Goal: Download file/media

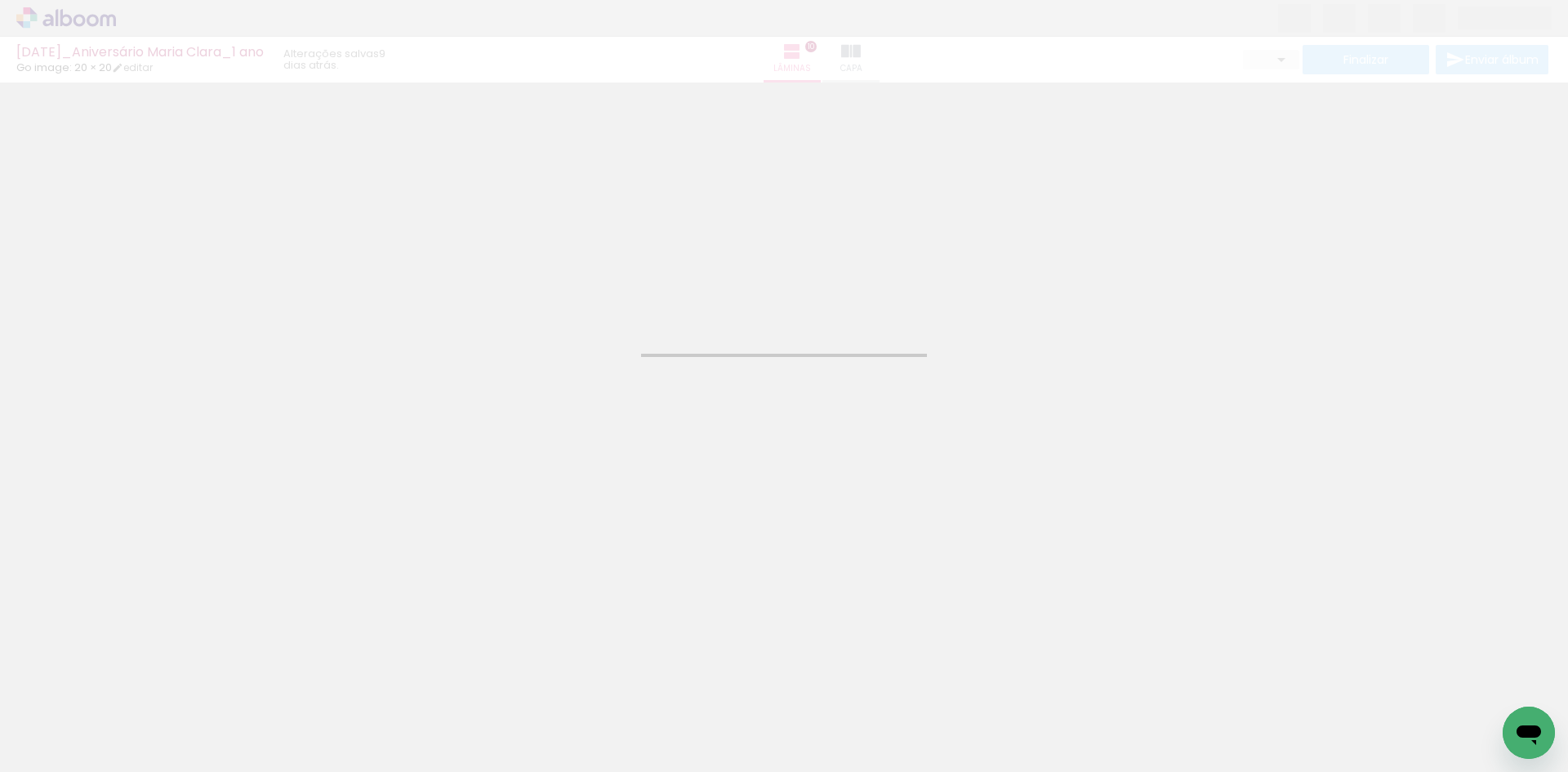
type input "JPG"
type input "Alta, 300 DPI"
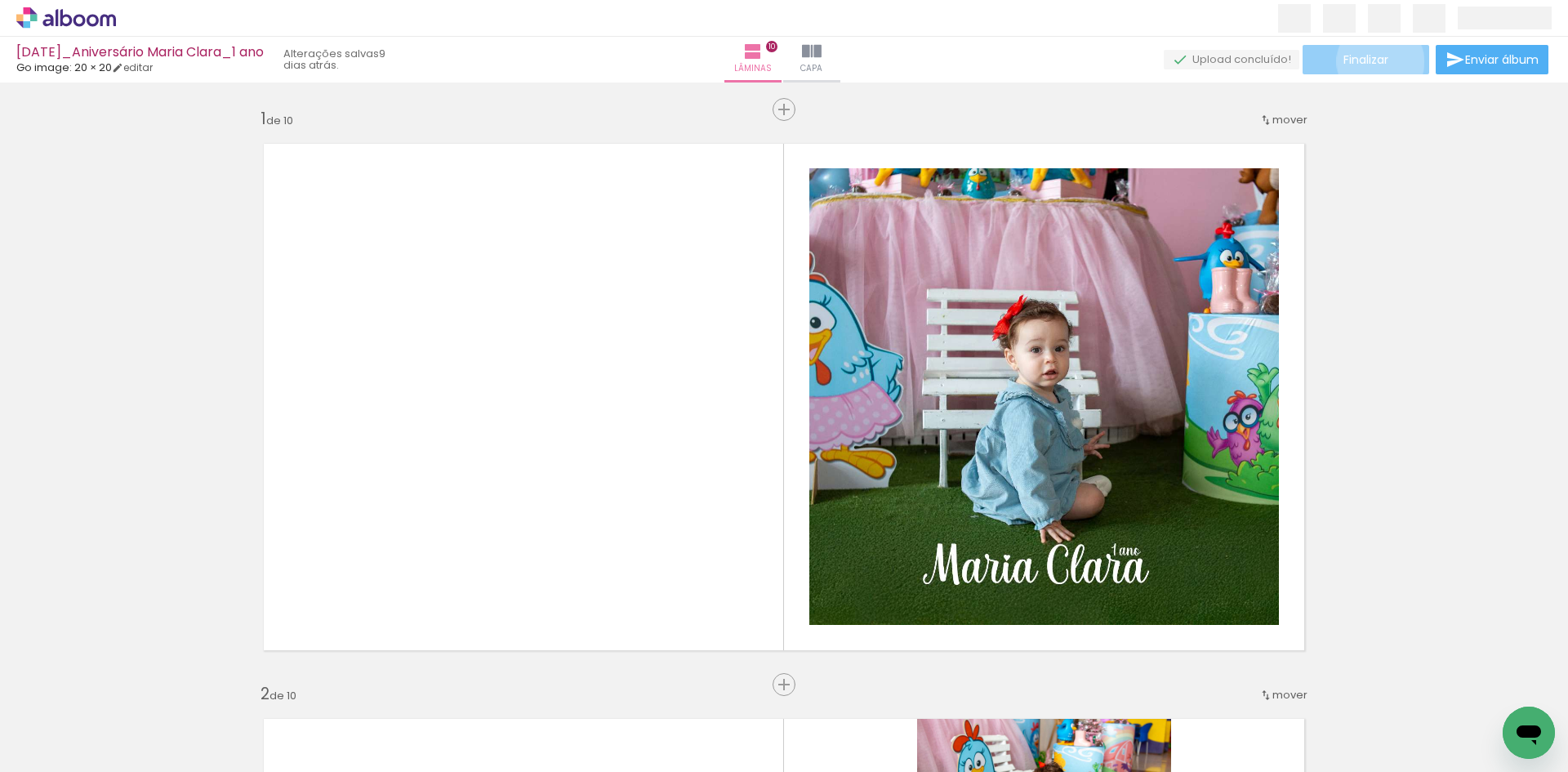
click at [1374, 61] on span "Finalizar" at bounding box center [1366, 60] width 45 height 11
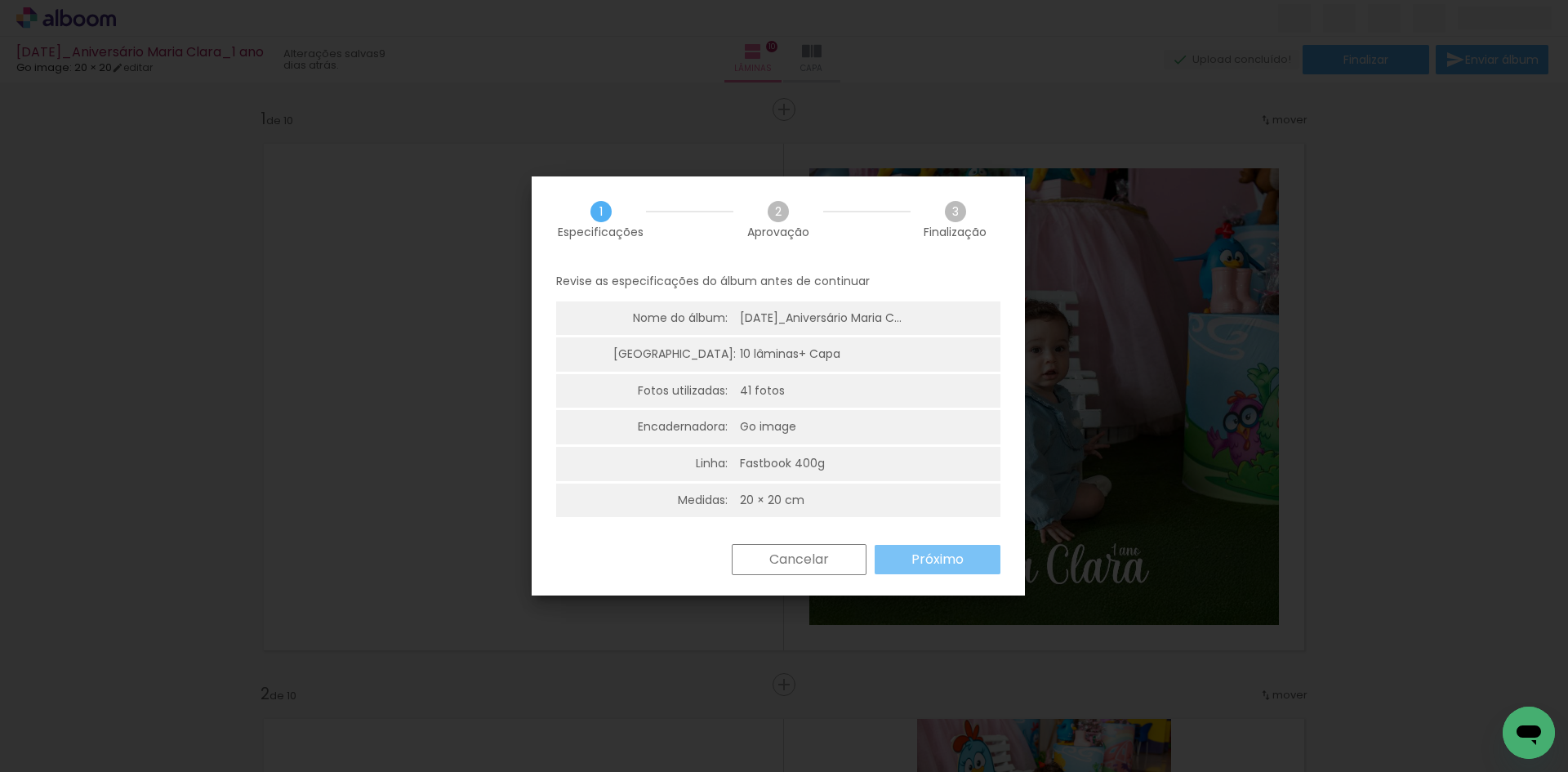
click at [925, 571] on paper-button "Próximo" at bounding box center [938, 560] width 126 height 30
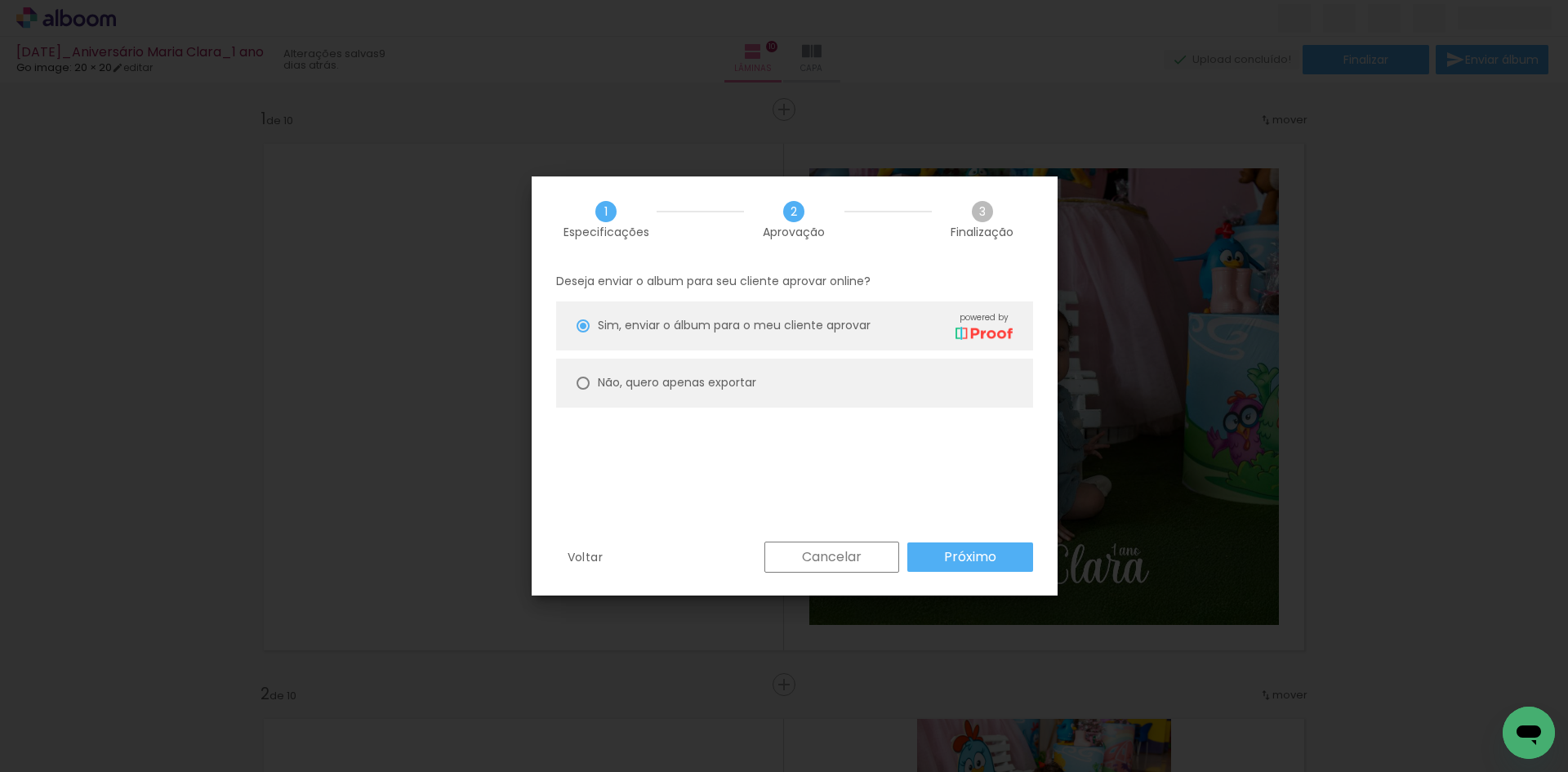
click at [0, 0] on slot "Não, quero apenas exportar" at bounding box center [0, 0] width 0 height 0
type paper-radio-button "on"
click at [0, 0] on slot "Próximo" at bounding box center [0, 0] width 0 height 0
type input "Alta, 300 DPI"
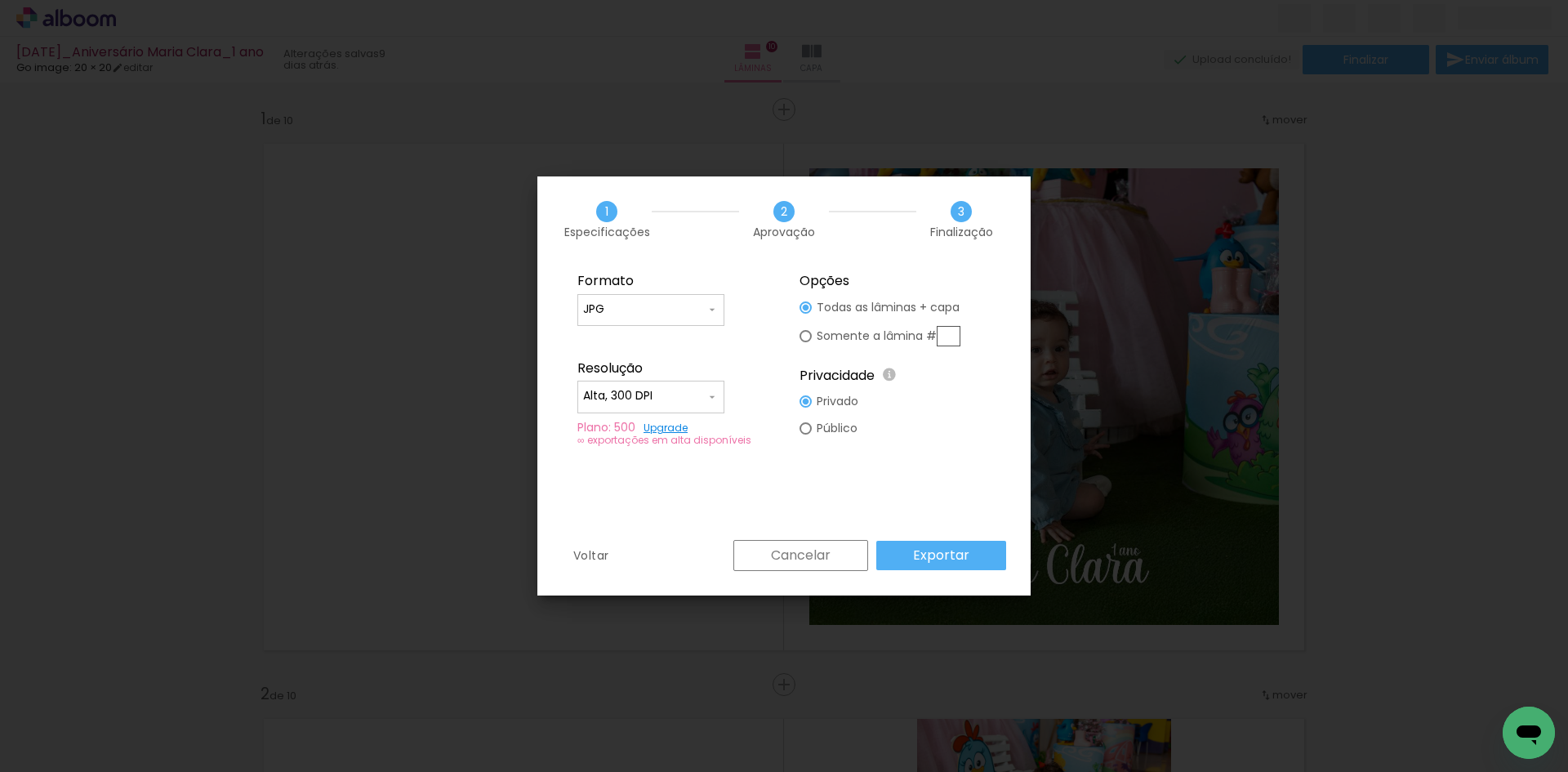
click at [670, 429] on link "Upgrade" at bounding box center [666, 428] width 44 height 14
click at [971, 559] on paper-button "Exportar" at bounding box center [941, 556] width 130 height 30
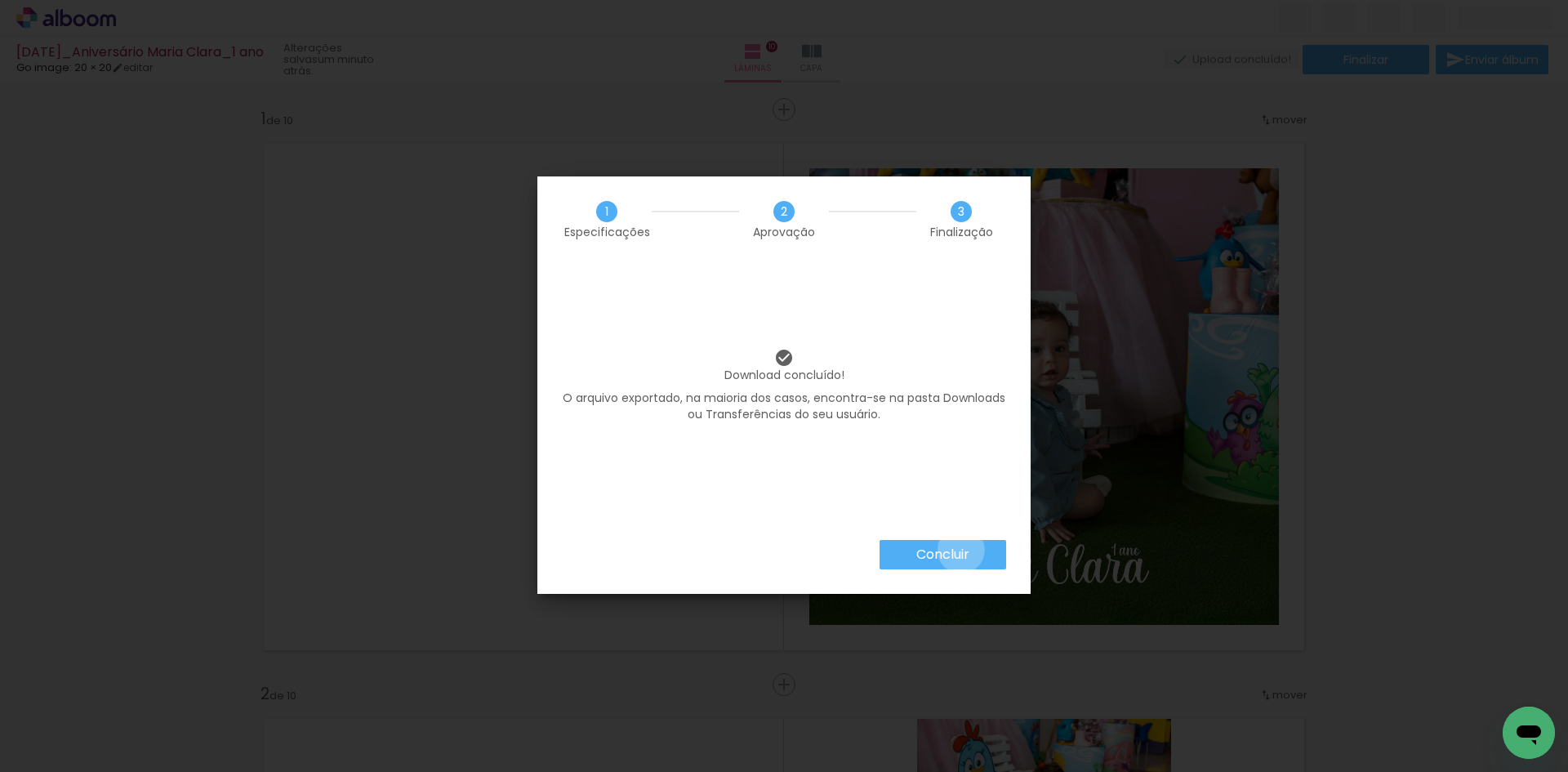
click at [0, 0] on slot "Concluir" at bounding box center [0, 0] width 0 height 0
